Goal: Find specific page/section: Find specific page/section

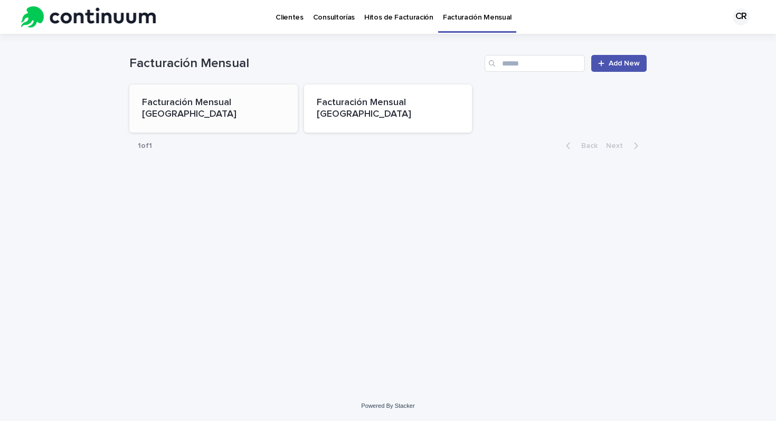
click at [268, 118] on div "Facturación Mensual [GEOGRAPHIC_DATA]" at bounding box center [213, 109] width 168 height 48
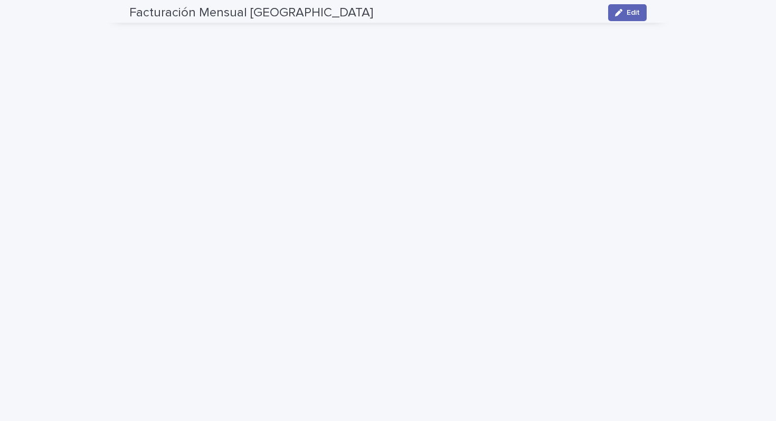
scroll to position [54, 0]
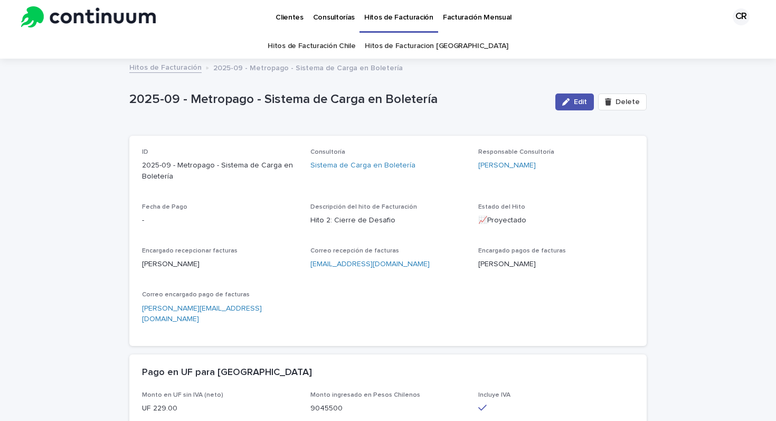
click at [177, 70] on link "Hitos de Facturación" at bounding box center [165, 67] width 72 height 12
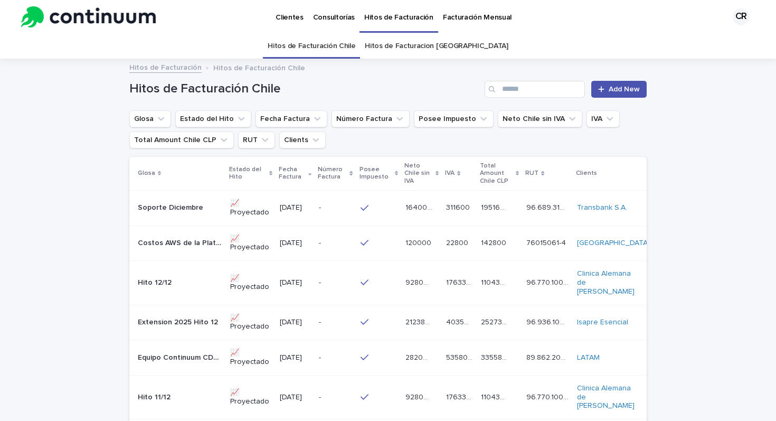
click at [328, 20] on p "Consultorías" at bounding box center [334, 11] width 42 height 22
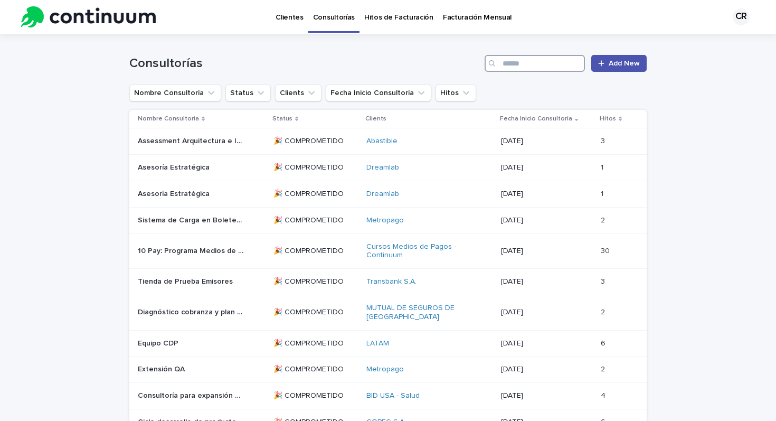
click at [518, 70] on input "Search" at bounding box center [535, 63] width 100 height 17
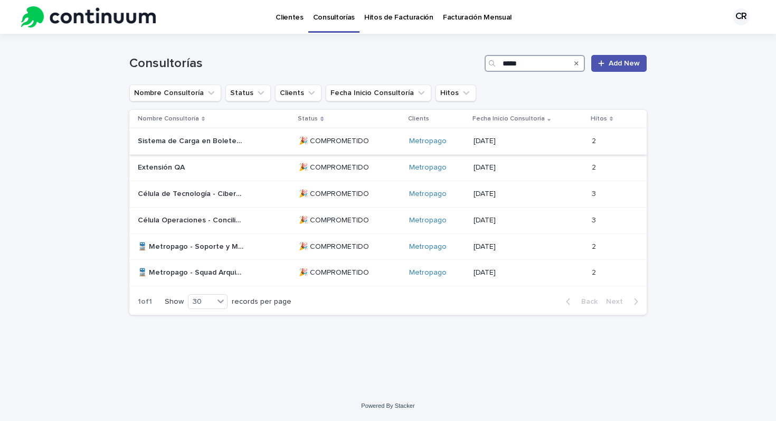
type input "*****"
click at [392, 150] on div "🎉 COMPROMETIDO" at bounding box center [349, 141] width 101 height 17
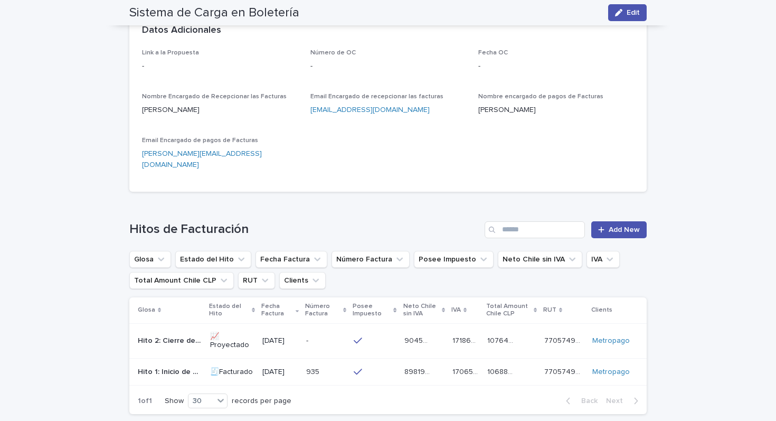
scroll to position [490, 0]
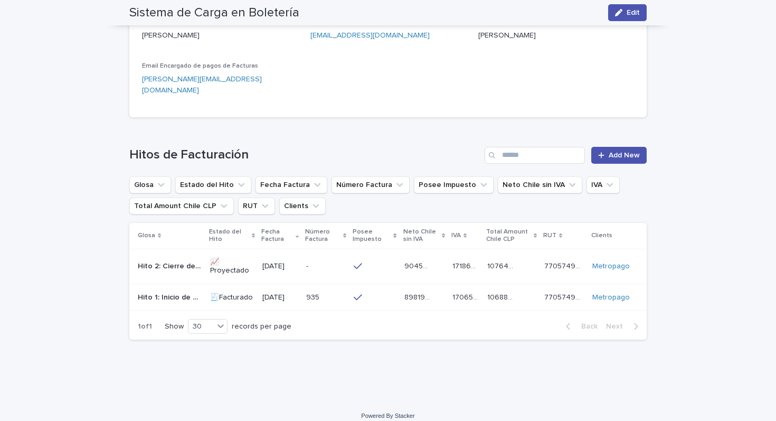
click at [320, 291] on p "935" at bounding box center [313, 296] width 15 height 11
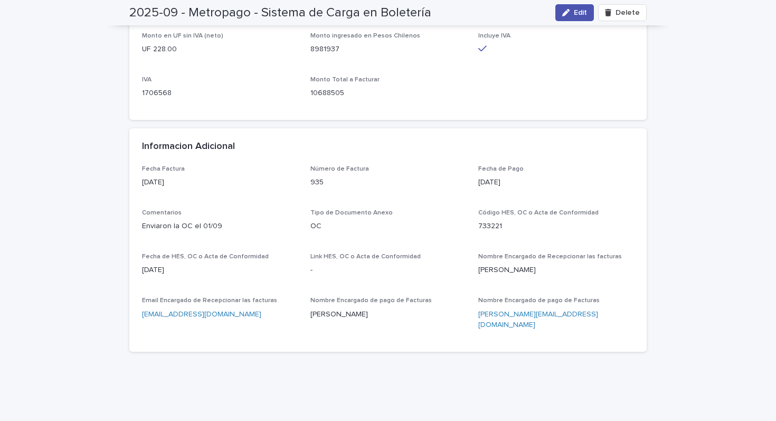
scroll to position [301, 0]
